Goal: Navigation & Orientation: Find specific page/section

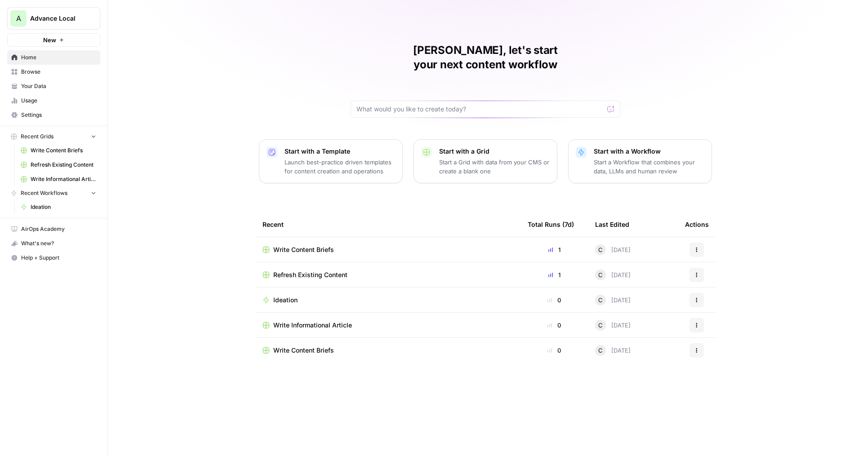
click at [39, 102] on span "Usage" at bounding box center [58, 101] width 75 height 8
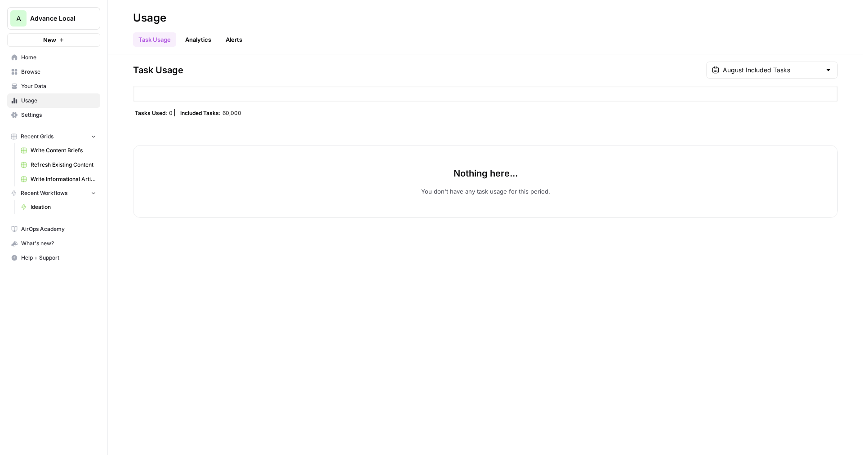
click at [45, 75] on span "Browse" at bounding box center [58, 72] width 75 height 8
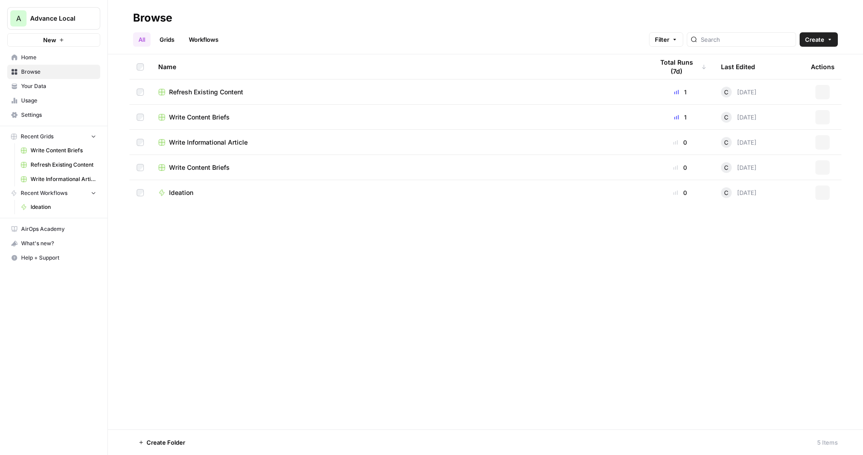
click at [45, 87] on span "Your Data" at bounding box center [58, 86] width 75 height 8
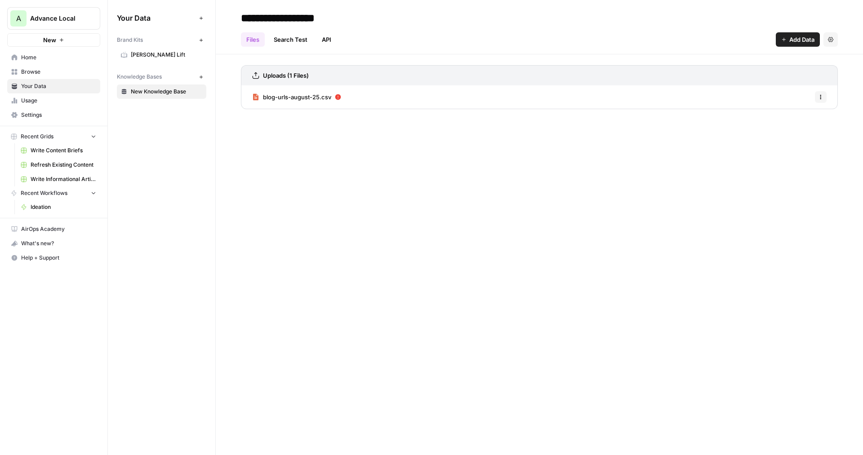
click at [201, 41] on icon "button" at bounding box center [201, 40] width 5 height 5
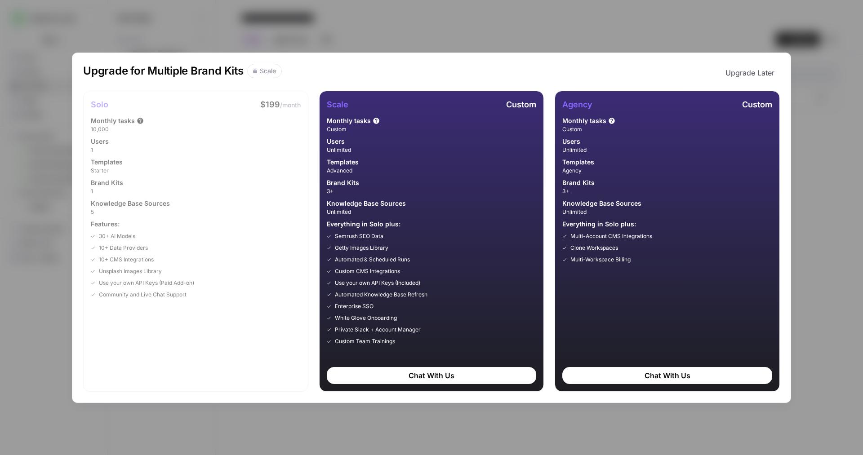
click at [806, 228] on div "Upgrade for Multiple Brand Kits Scale Upgrade Later Solo $199 /month Monthly ta…" at bounding box center [431, 227] width 863 height 455
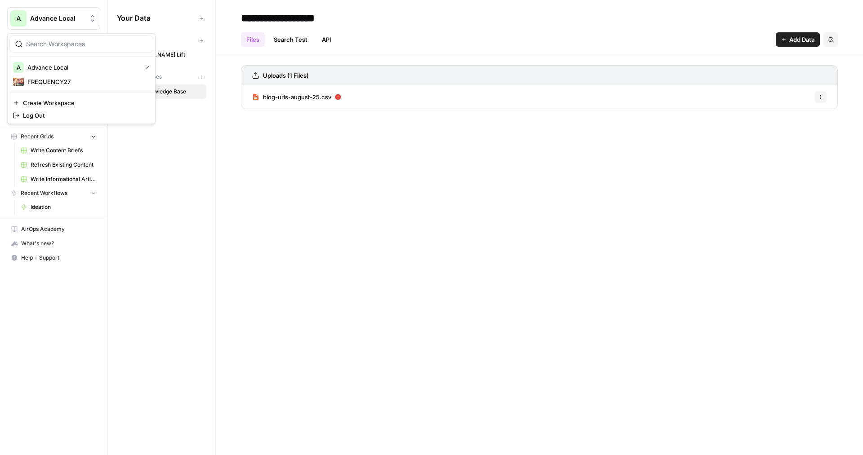
click at [64, 16] on span "Advance Local" at bounding box center [57, 18] width 54 height 9
click at [306, 163] on div "**********" at bounding box center [539, 227] width 647 height 455
